Goal: Find specific page/section: Find specific page/section

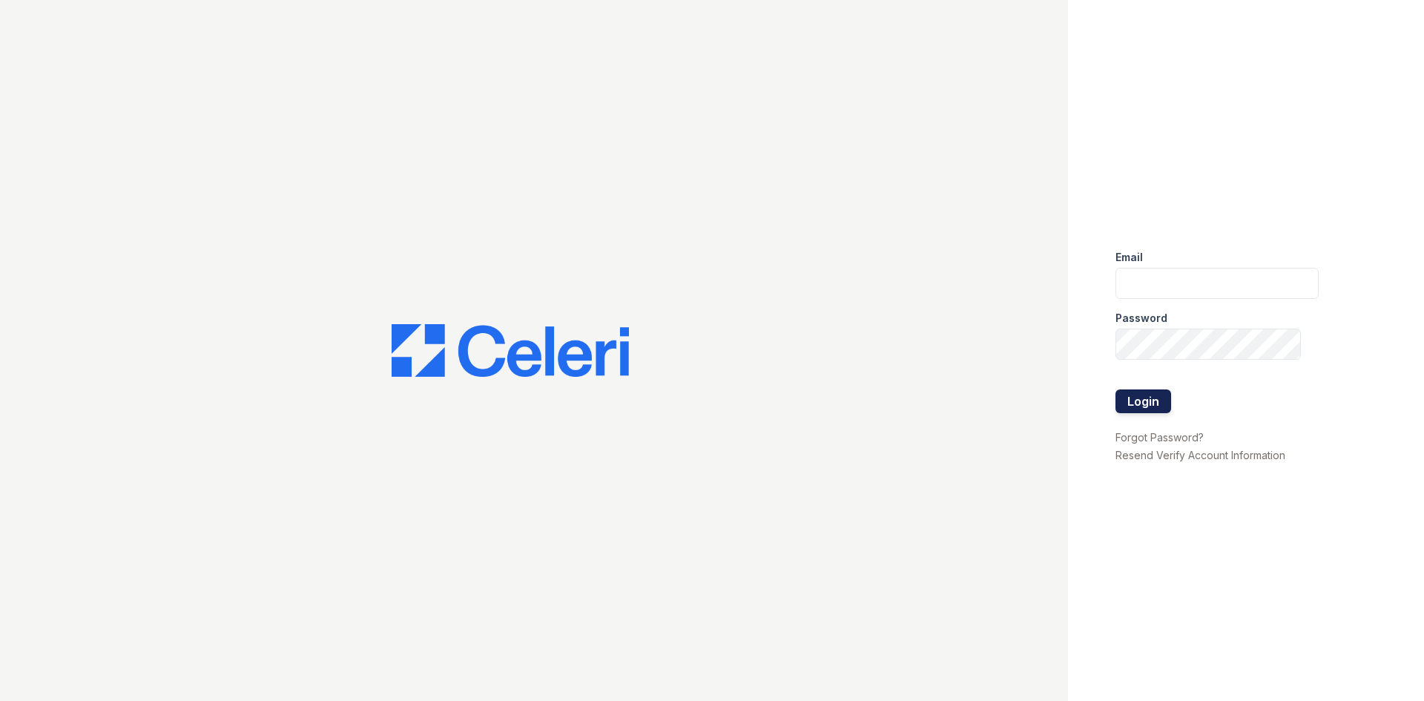
type input "[EMAIL_ADDRESS][DOMAIN_NAME]"
click at [1140, 397] on button "Login" at bounding box center [1143, 401] width 56 height 24
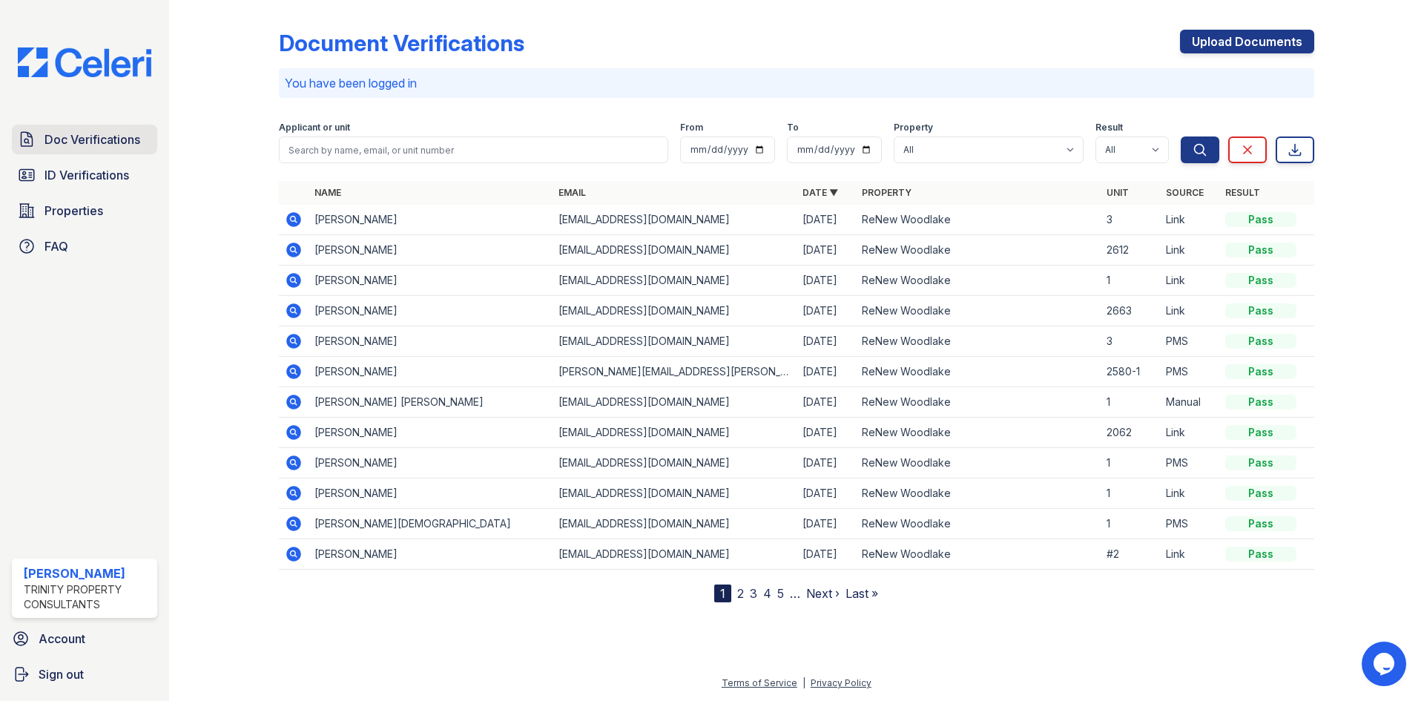
click at [50, 142] on span "Doc Verifications" at bounding box center [92, 140] width 96 height 18
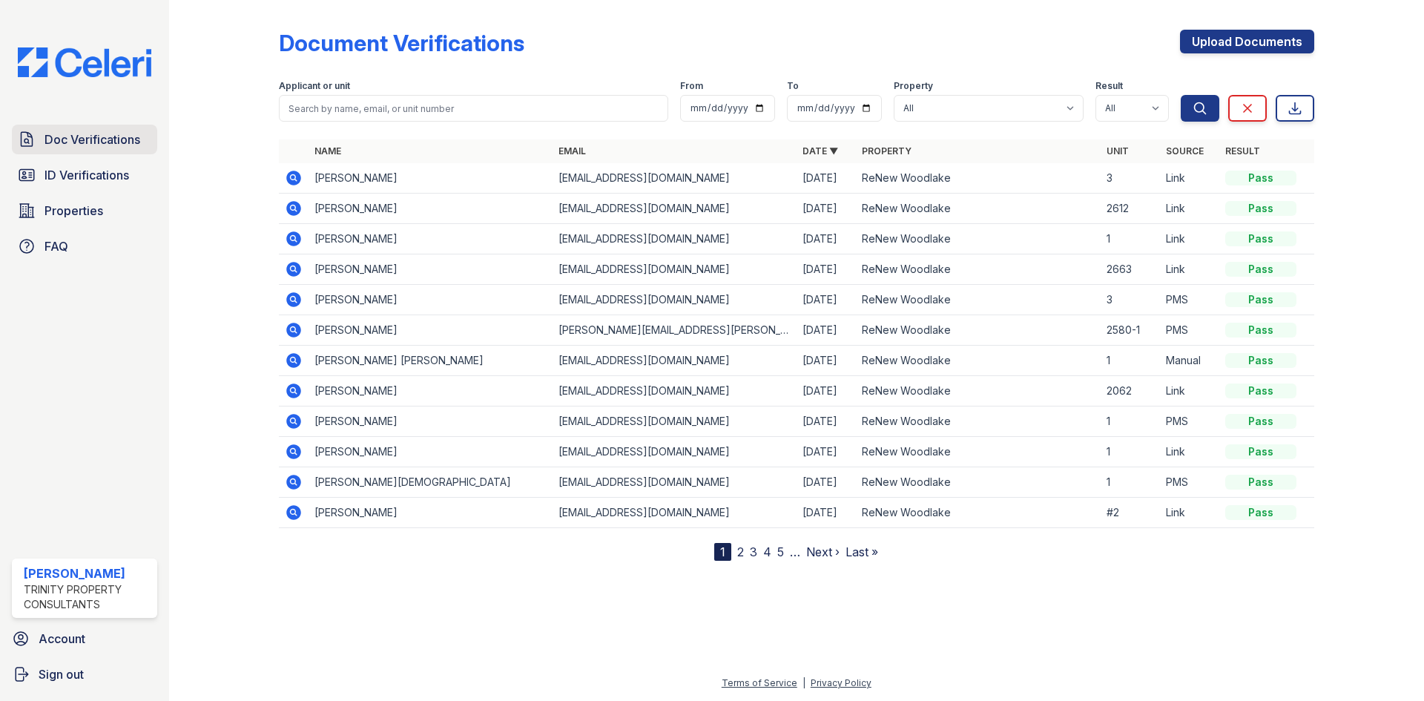
click at [65, 143] on span "Doc Verifications" at bounding box center [92, 140] width 96 height 18
click at [65, 138] on span "Doc Verifications" at bounding box center [92, 140] width 96 height 18
click at [36, 215] on link "Properties" at bounding box center [84, 211] width 145 height 30
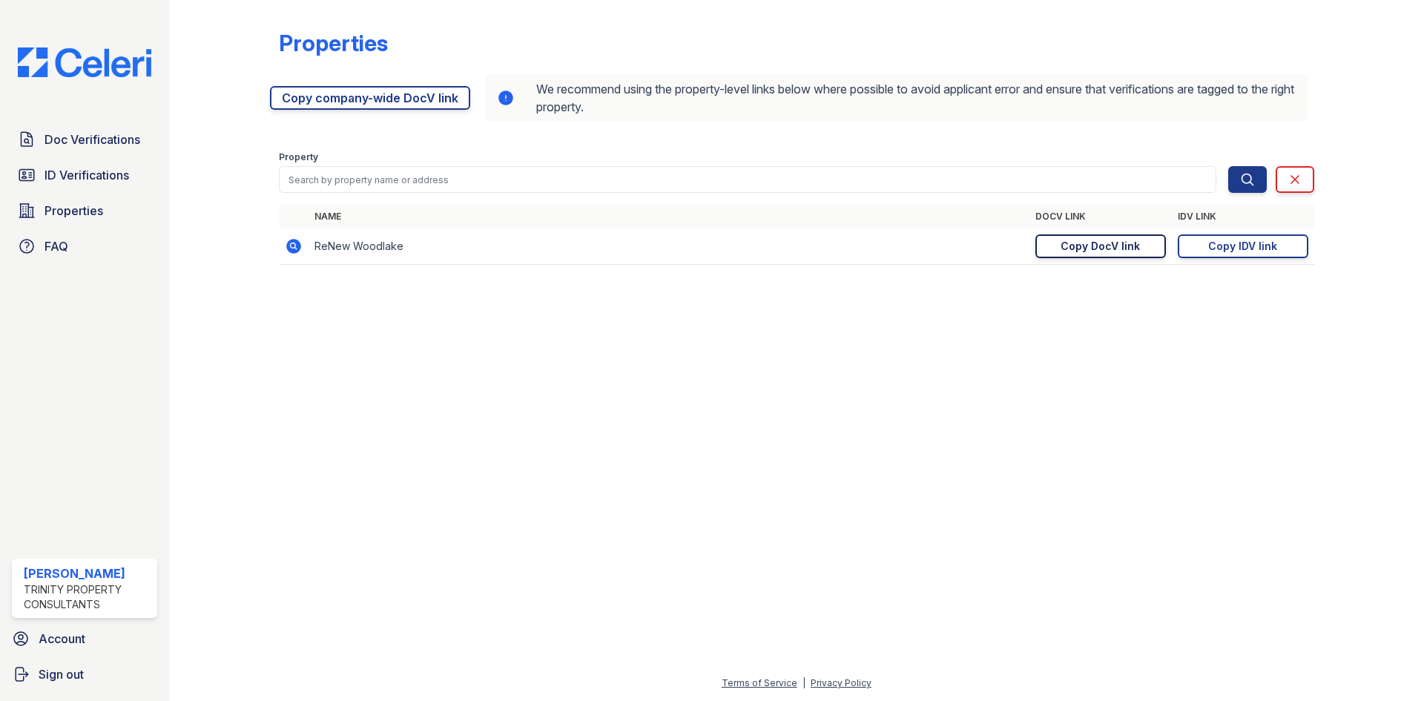
click at [1086, 248] on div "Copy DocV link" at bounding box center [1099, 246] width 79 height 15
